Goal: Transaction & Acquisition: Book appointment/travel/reservation

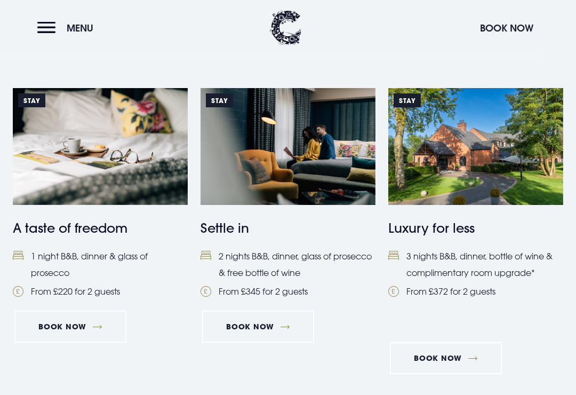
scroll to position [430, 0]
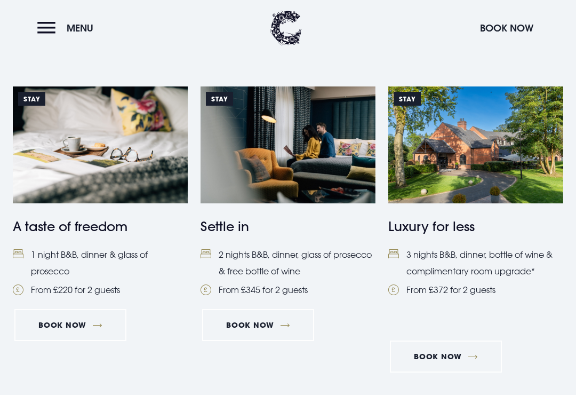
click at [448, 358] on link "Book Now" at bounding box center [446, 356] width 112 height 32
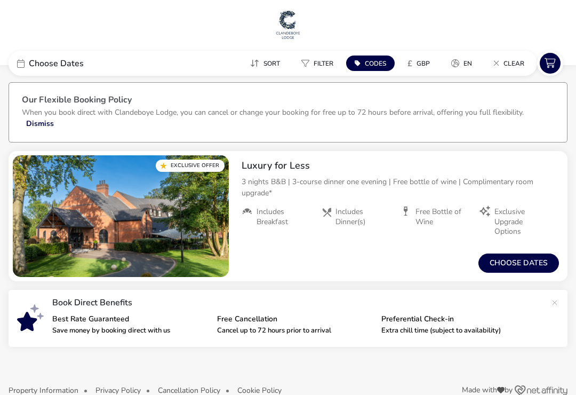
scroll to position [7, 0]
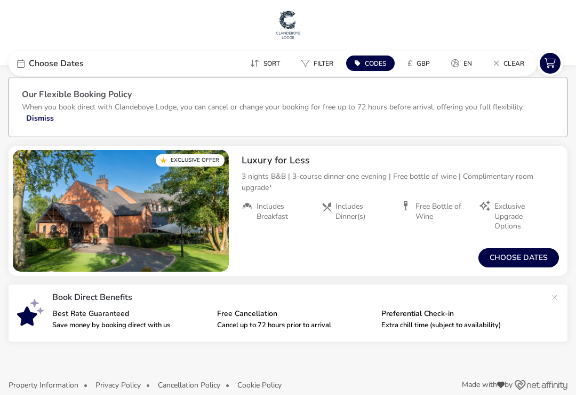
click at [532, 260] on button "Choose dates" at bounding box center [519, 257] width 81 height 19
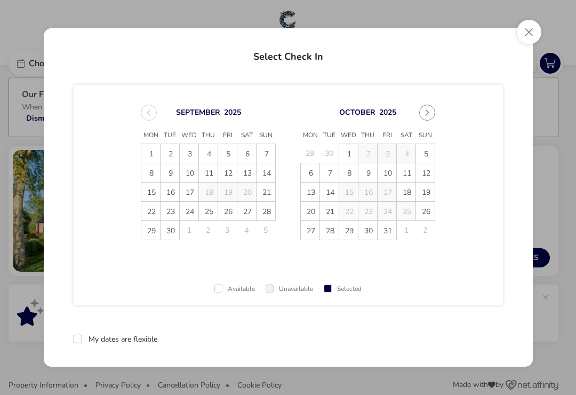
click at [427, 113] on icon "Next Month" at bounding box center [428, 112] width 4 height 6
click at [331, 212] on span "18" at bounding box center [330, 211] width 19 height 19
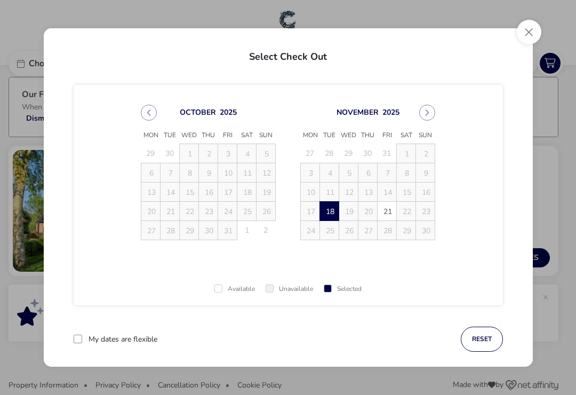
click at [386, 212] on span "21" at bounding box center [387, 211] width 19 height 19
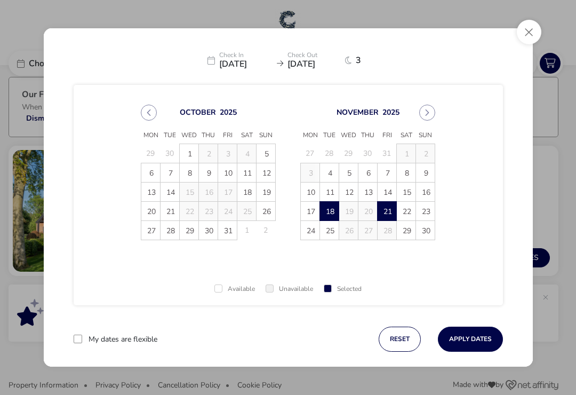
click at [335, 187] on span "11" at bounding box center [330, 192] width 19 height 19
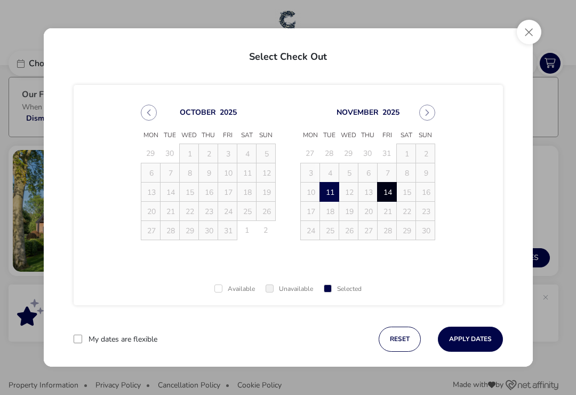
click at [394, 189] on span "14" at bounding box center [387, 192] width 19 height 19
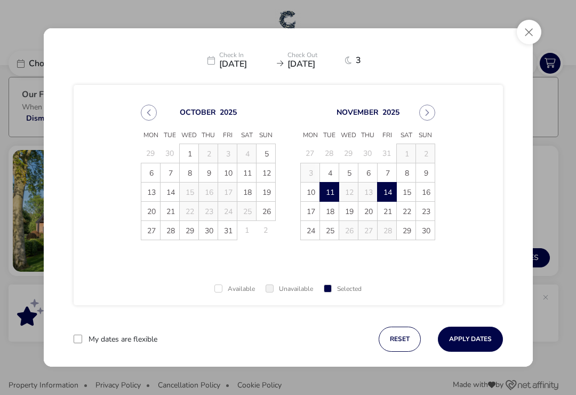
click at [433, 113] on button "Next Month" at bounding box center [427, 113] width 16 height 16
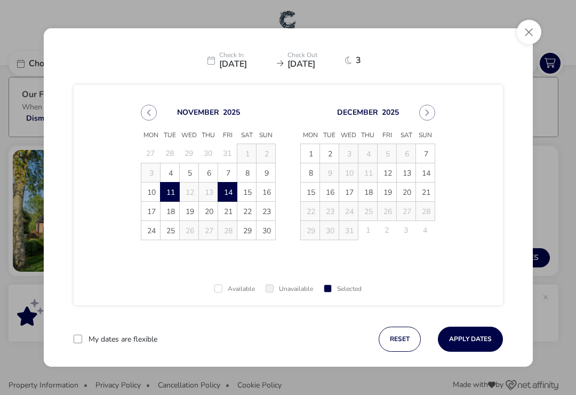
click at [332, 197] on span "16" at bounding box center [330, 192] width 19 height 19
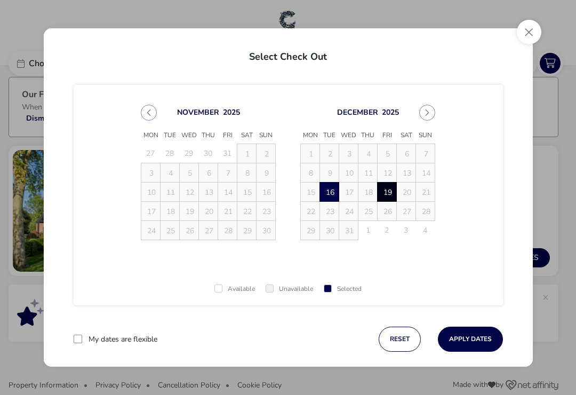
click at [389, 193] on span "19" at bounding box center [387, 192] width 19 height 19
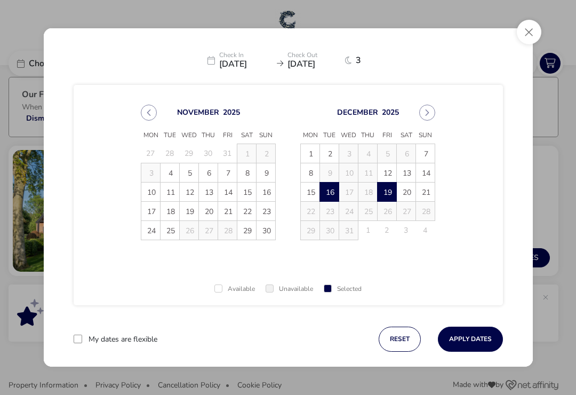
click at [526, 33] on button "Close" at bounding box center [529, 32] width 25 height 25
